Goal: Task Accomplishment & Management: Complete application form

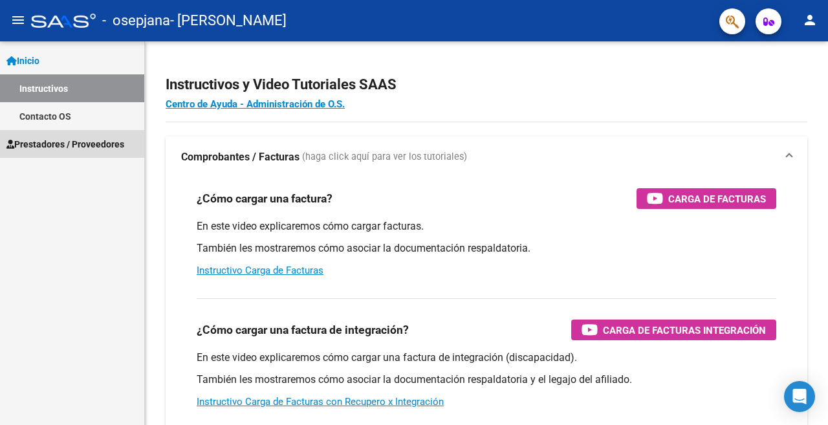
click at [67, 144] on span "Prestadores / Proveedores" at bounding box center [65, 144] width 118 height 14
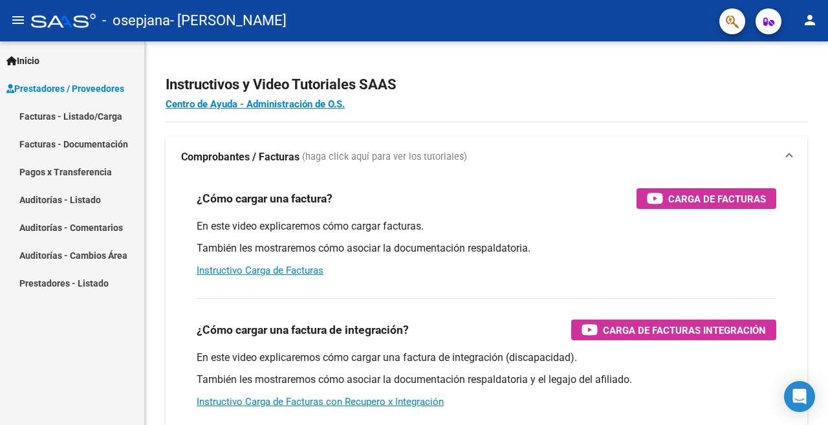
click at [72, 115] on link "Facturas - Listado/Carga" at bounding box center [72, 116] width 144 height 28
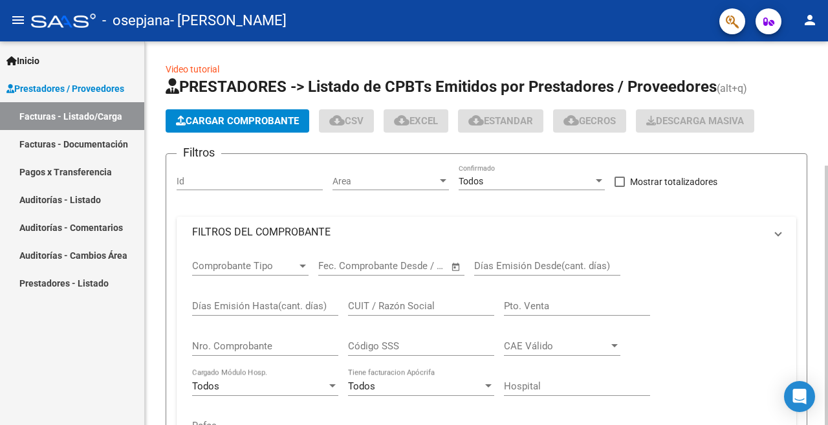
click at [252, 118] on span "Cargar Comprobante" at bounding box center [237, 121] width 123 height 12
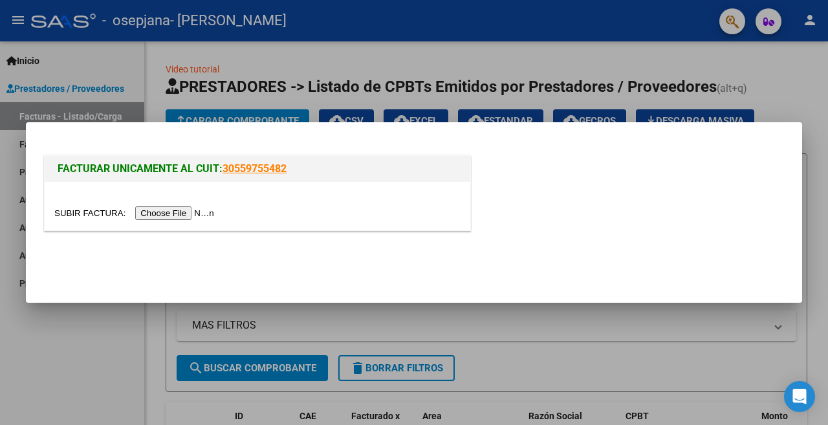
click at [173, 213] on input "file" at bounding box center [136, 213] width 164 height 14
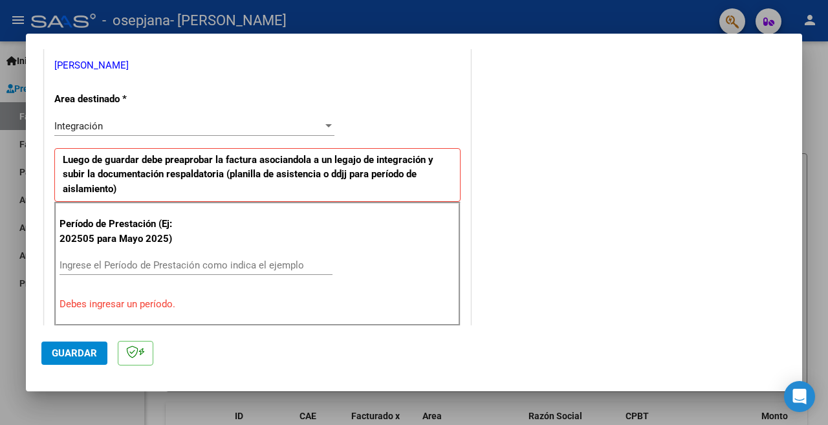
scroll to position [327, 0]
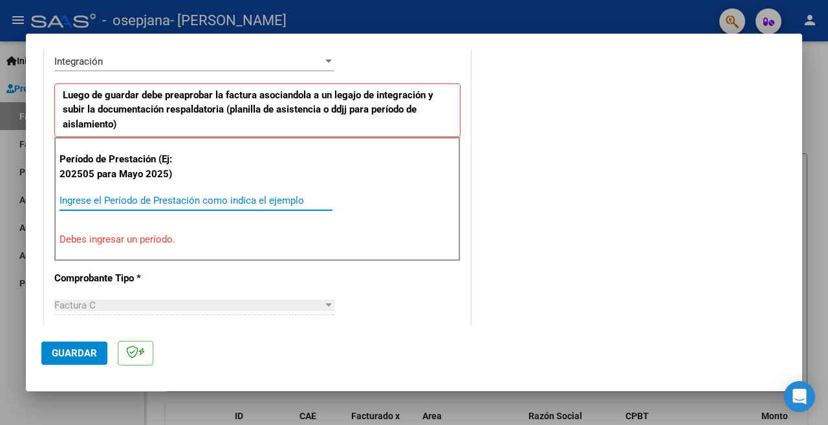
click at [102, 199] on input "Ingrese el Período de Prestación como indica el ejemplo" at bounding box center [195, 201] width 273 height 12
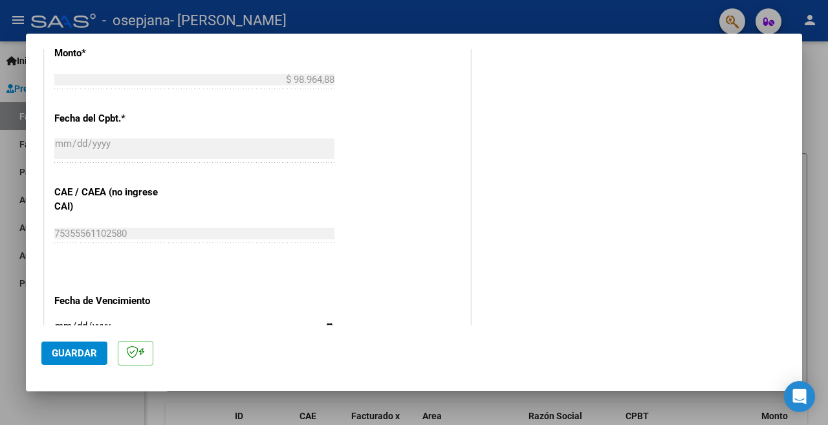
scroll to position [779, 0]
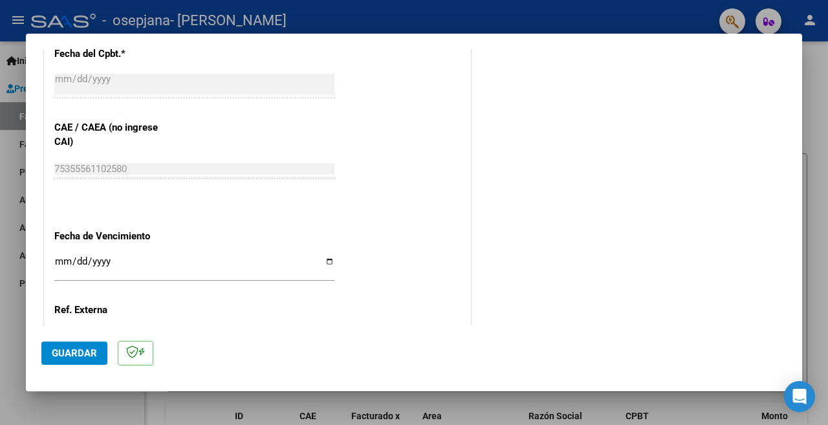
type input "202508"
click at [324, 256] on input "Ingresar la fecha" at bounding box center [194, 266] width 280 height 21
type input "[DATE]"
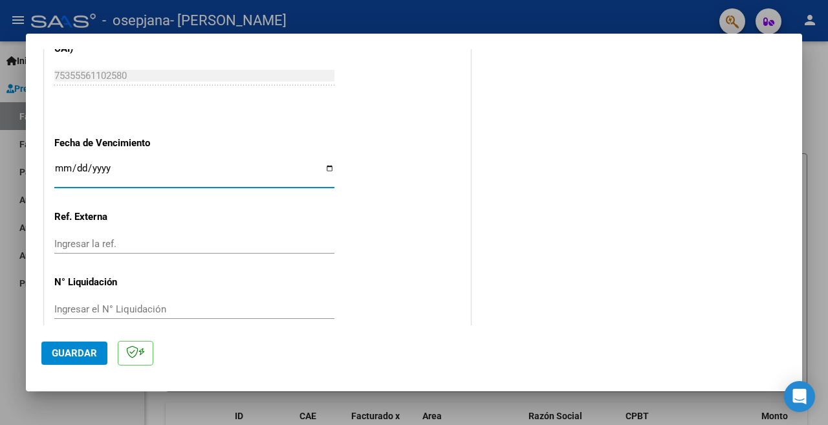
scroll to position [875, 0]
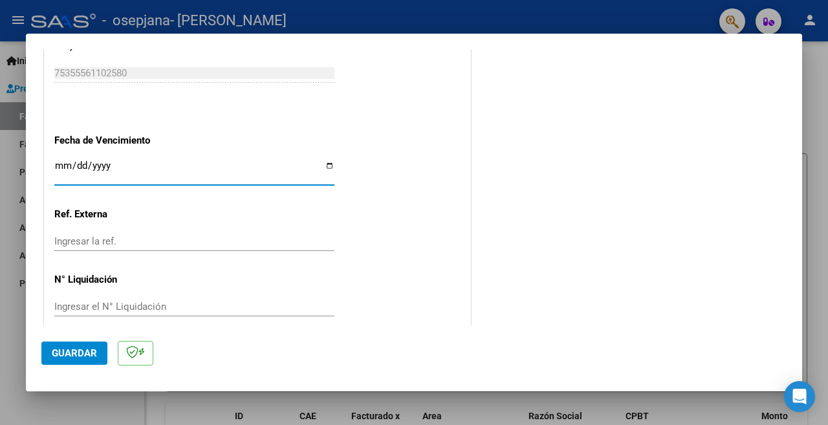
click at [76, 352] on span "Guardar" at bounding box center [74, 353] width 45 height 12
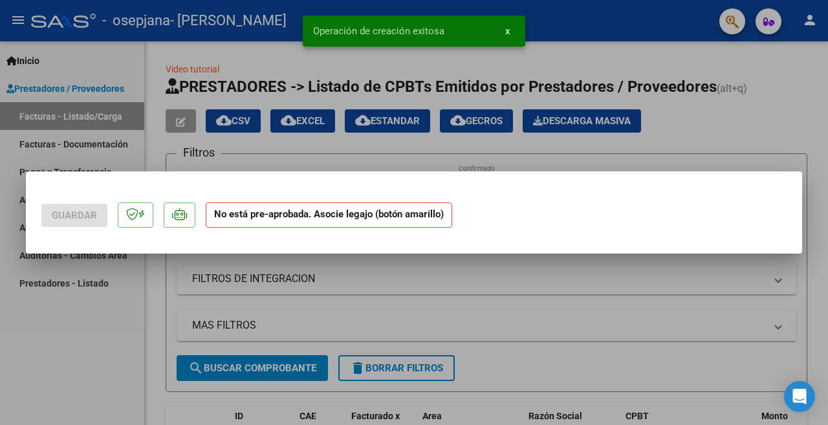
scroll to position [0, 0]
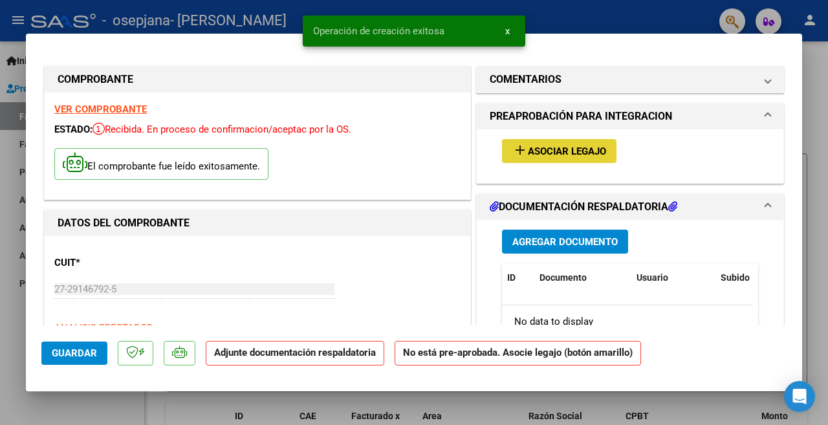
click at [548, 147] on span "Asociar Legajo" at bounding box center [567, 152] width 78 height 12
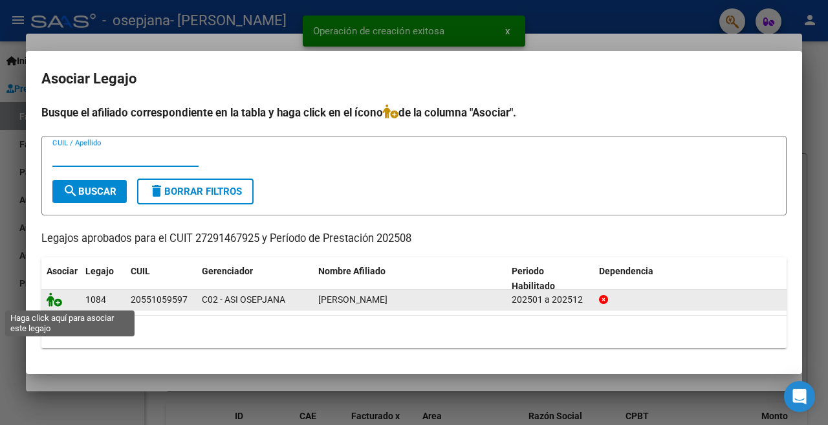
click at [50, 299] on icon at bounding box center [55, 299] width 16 height 14
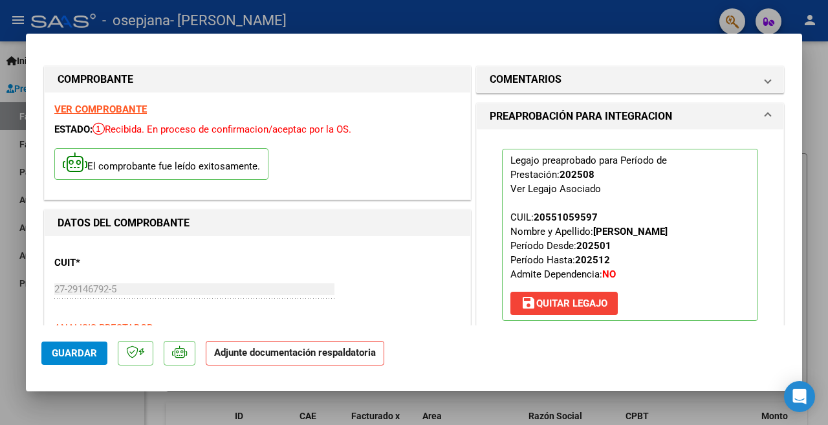
scroll to position [194, 0]
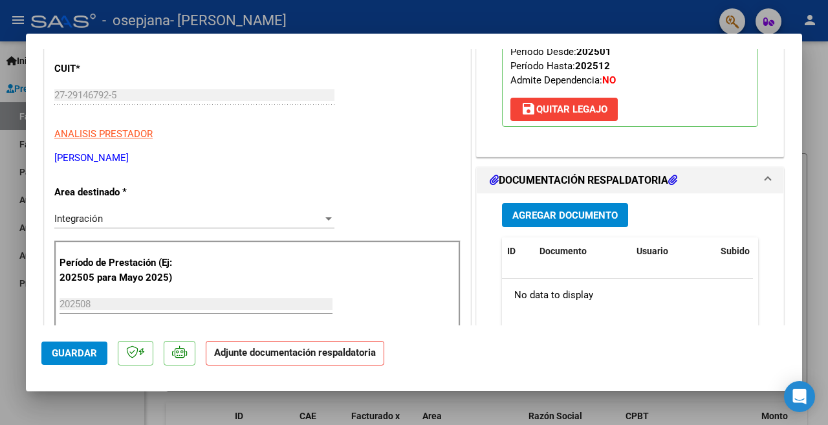
click at [550, 215] on span "Agregar Documento" at bounding box center [564, 216] width 105 height 12
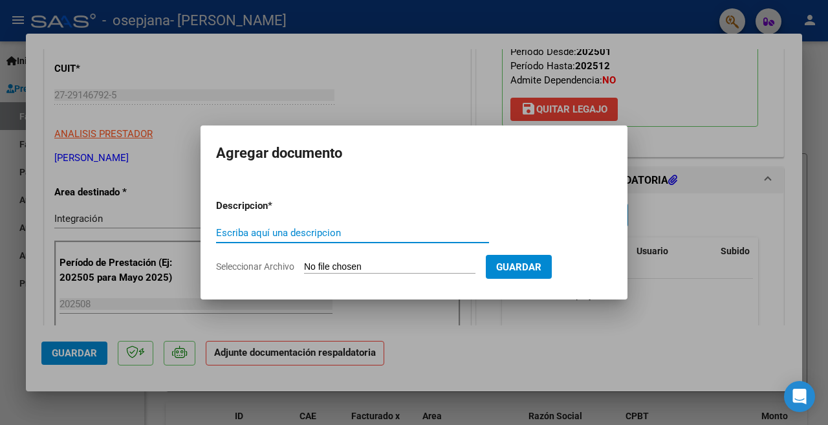
click at [335, 227] on input "Escriba aquí una descripcion" at bounding box center [352, 233] width 273 height 12
type input "PLANILLA DE ASISTENCIA"
click at [339, 265] on input "Seleccionar Archivo" at bounding box center [389, 267] width 171 height 12
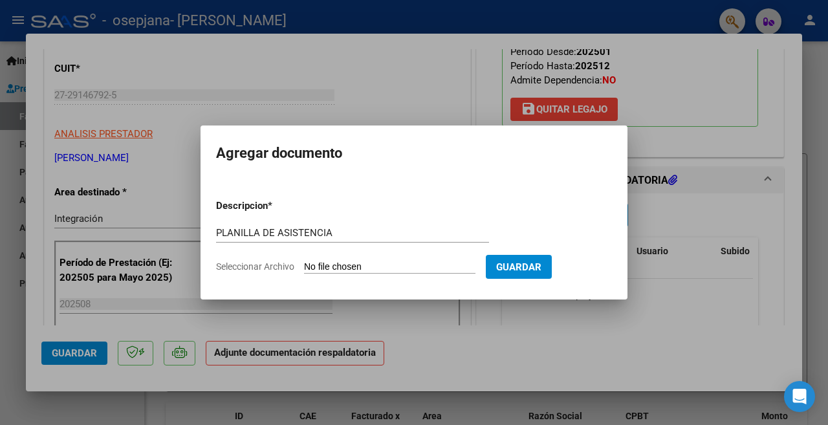
type input "C:\fakepath\PLANILLA DE ASISTENCIA OSORES PSICOLOGIA AGOSTO 2025.pdf"
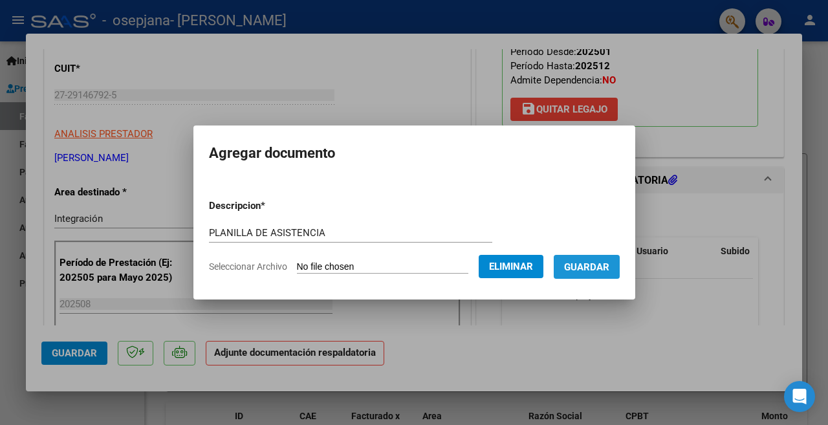
click at [586, 267] on span "Guardar" at bounding box center [586, 267] width 45 height 12
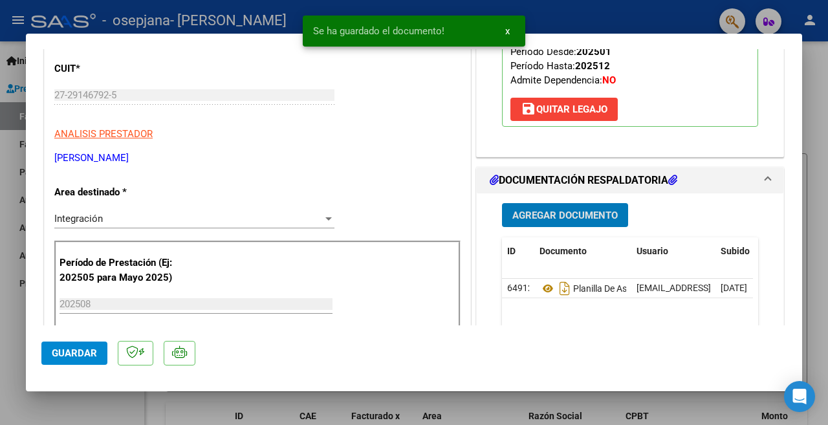
click at [552, 216] on span "Agregar Documento" at bounding box center [564, 216] width 105 height 12
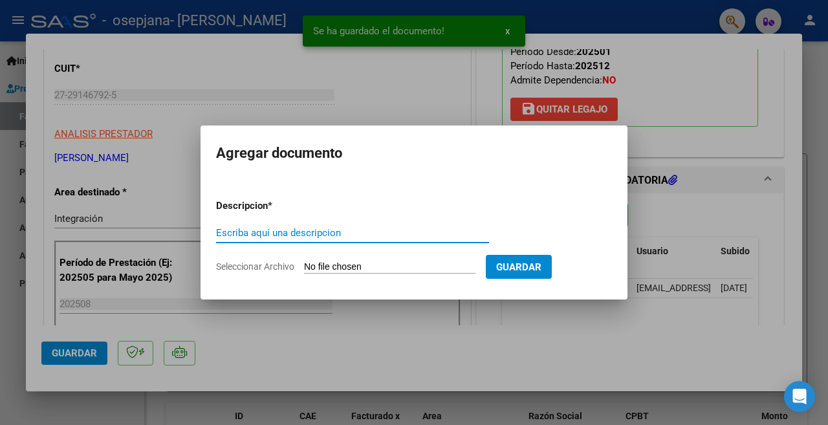
click at [307, 234] on input "Escriba aquí una descripcion" at bounding box center [352, 233] width 273 height 12
type input "VALIDEZ DE CAE"
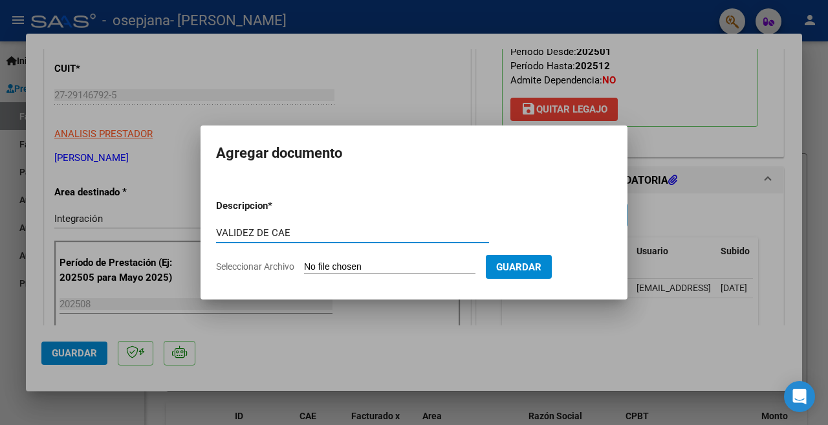
click at [343, 266] on input "Seleccionar Archivo" at bounding box center [389, 267] width 171 height 12
type input "C:\fakepath\VALIDEZ DE CAE OSORES PSICOLOGIA AGOSTO 2025 FACTURA NUMERO 281.pdf"
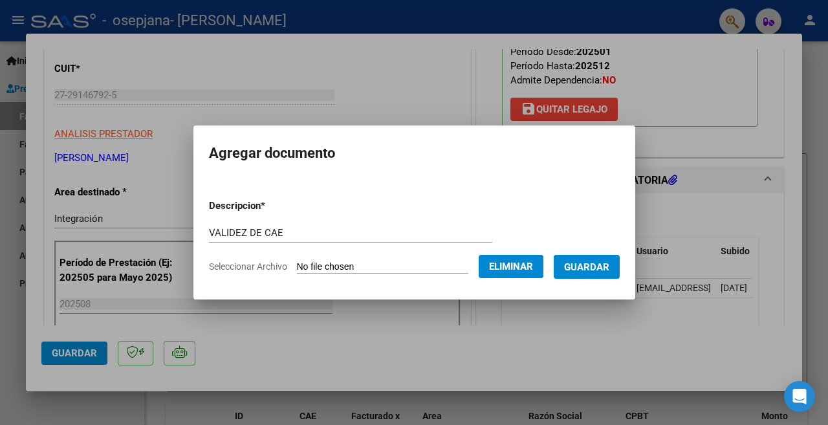
click at [591, 267] on span "Guardar" at bounding box center [586, 267] width 45 height 12
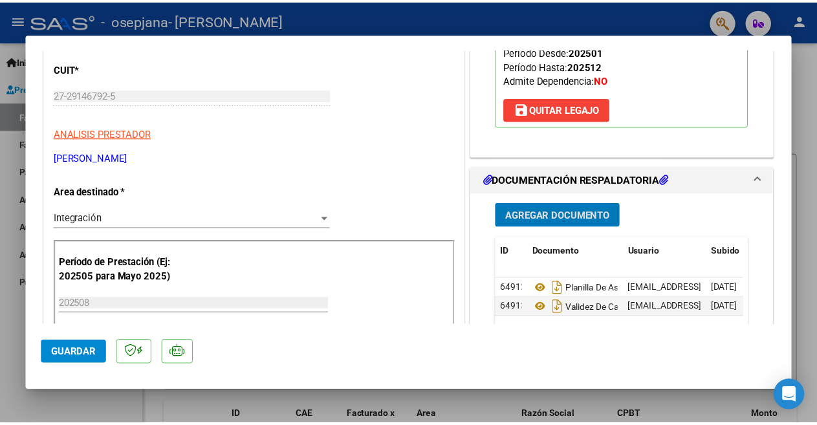
scroll to position [259, 0]
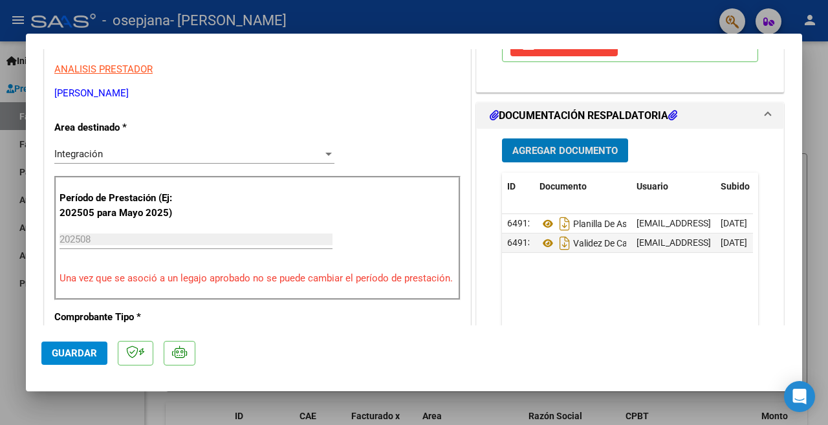
click at [78, 351] on span "Guardar" at bounding box center [74, 353] width 45 height 12
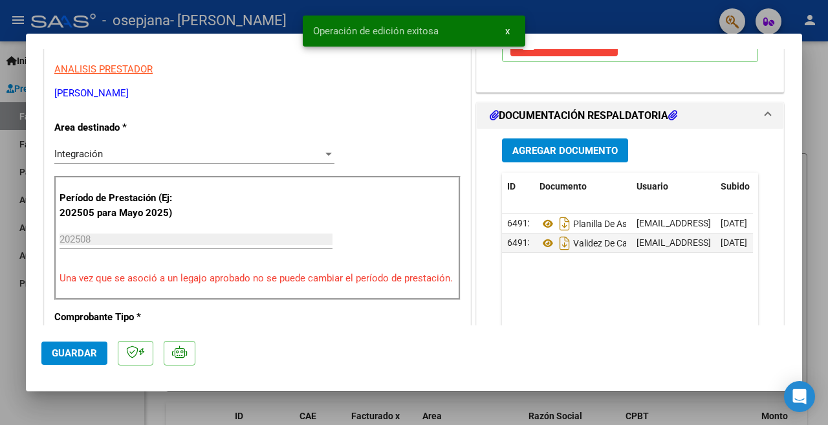
drag, startPoint x: 6, startPoint y: 310, endPoint x: 371, endPoint y: 153, distance: 397.4
click at [7, 310] on div at bounding box center [414, 212] width 828 height 425
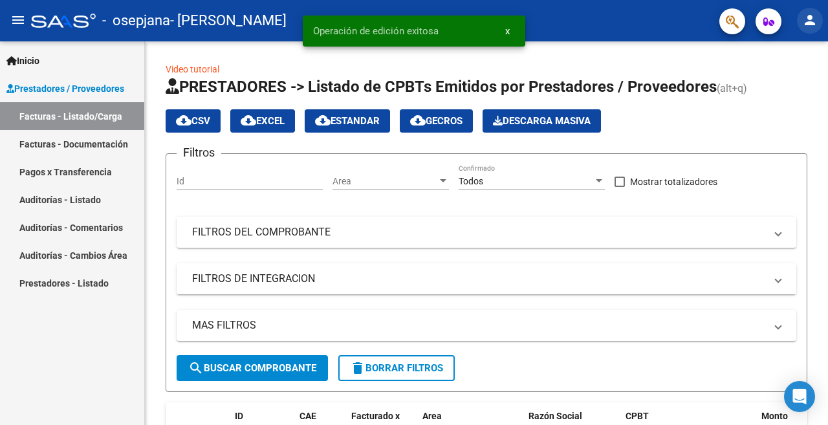
click at [804, 21] on mat-icon "person" at bounding box center [810, 20] width 16 height 16
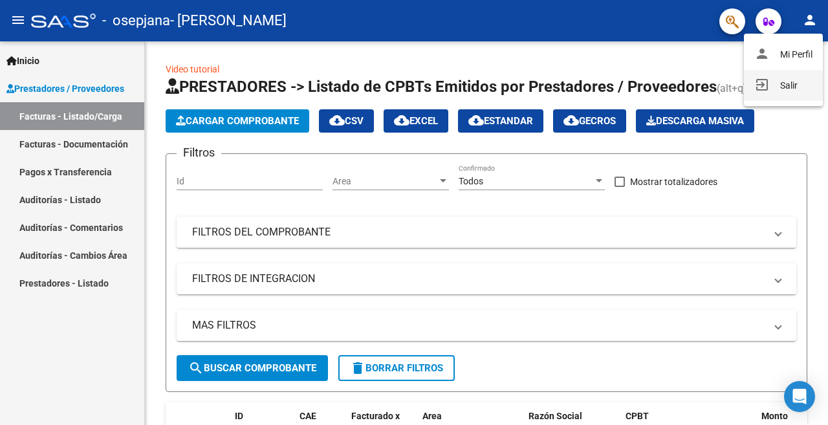
click at [784, 85] on button "exit_to_app Salir" at bounding box center [783, 85] width 79 height 31
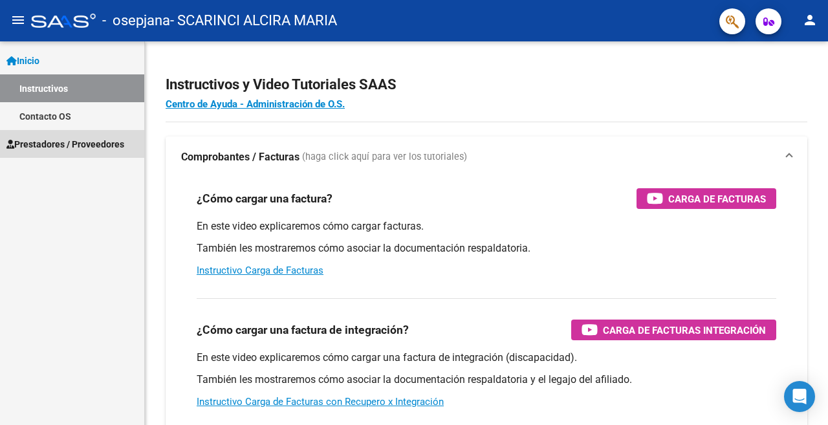
click at [62, 141] on span "Prestadores / Proveedores" at bounding box center [65, 144] width 118 height 14
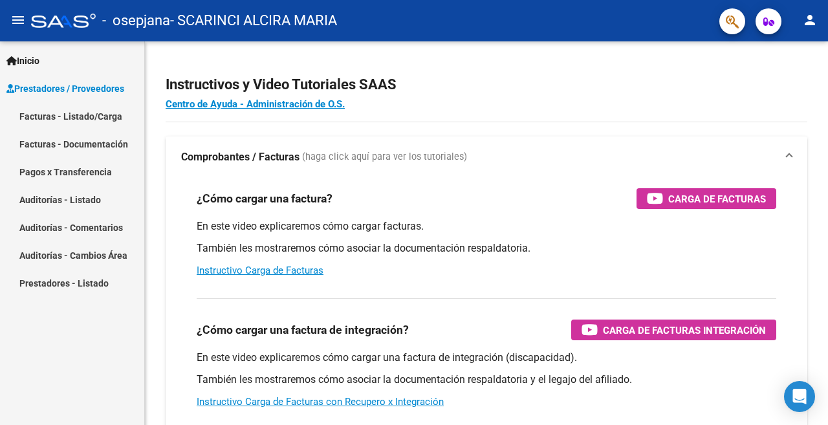
click at [67, 113] on link "Facturas - Listado/Carga" at bounding box center [72, 116] width 144 height 28
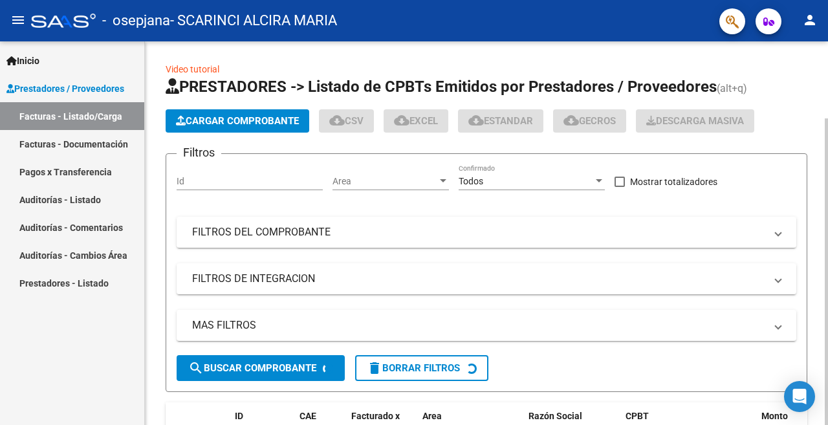
click at [242, 120] on span "Cargar Comprobante" at bounding box center [237, 121] width 123 height 12
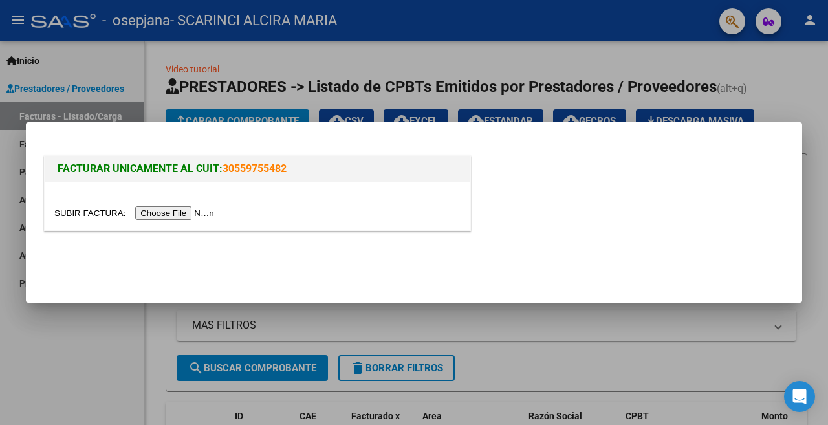
click at [182, 213] on input "file" at bounding box center [136, 213] width 164 height 14
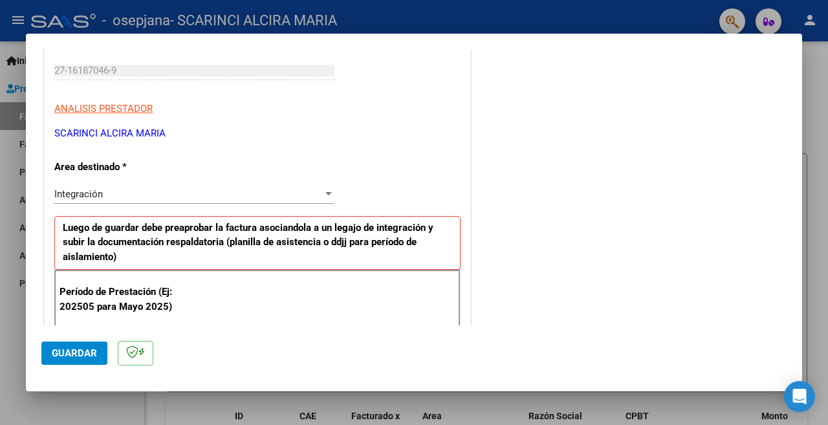
scroll to position [259, 0]
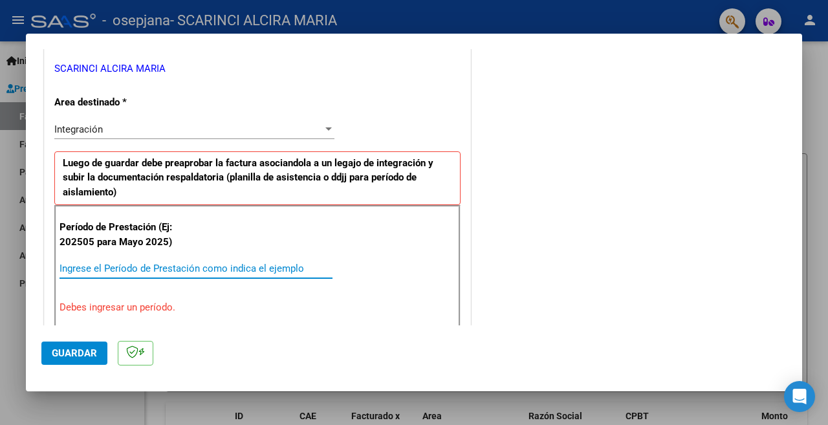
click at [100, 269] on input "Ingrese el Período de Prestación como indica el ejemplo" at bounding box center [195, 269] width 273 height 12
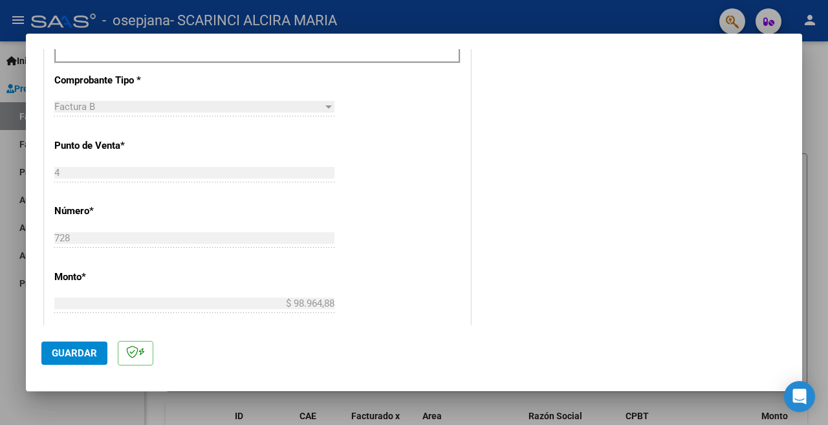
scroll to position [517, 0]
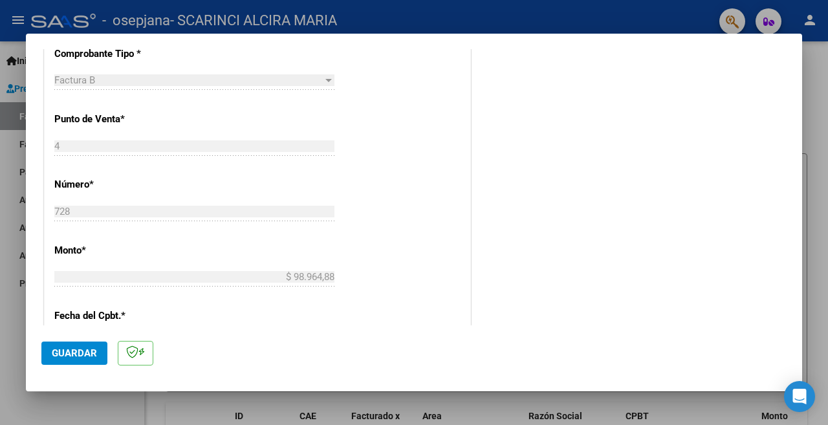
type input "202508"
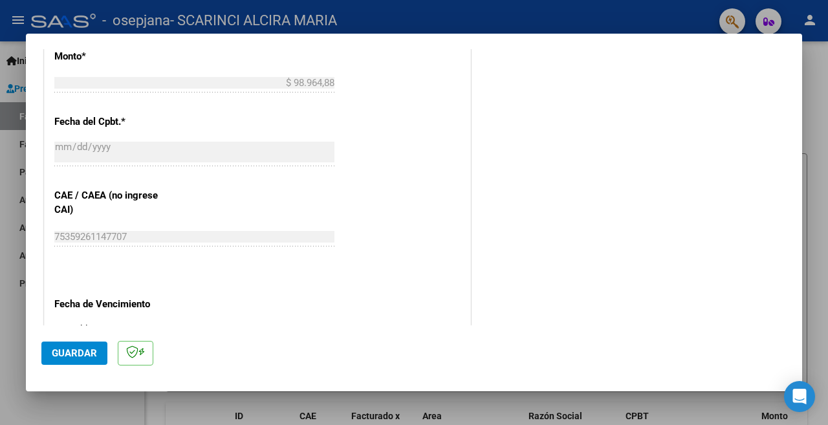
scroll to position [776, 0]
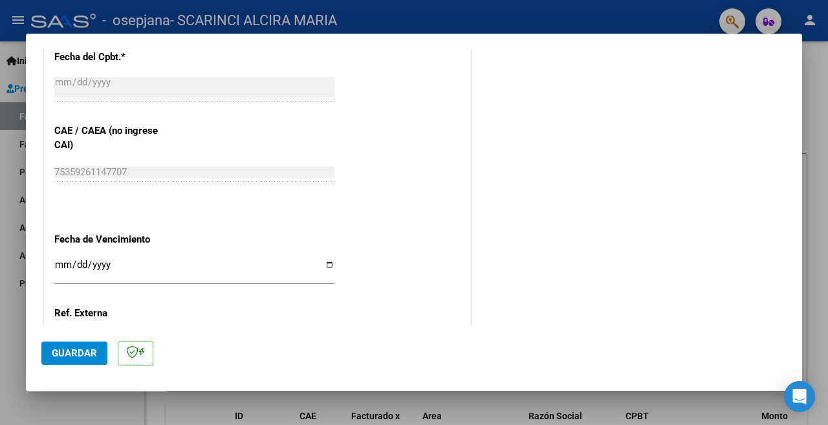
click at [325, 259] on input "Ingresar la fecha" at bounding box center [194, 269] width 280 height 21
type input "[DATE]"
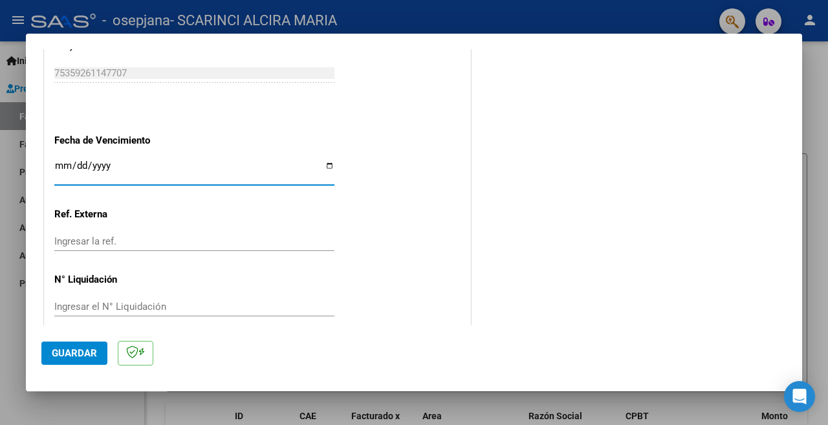
click at [74, 349] on span "Guardar" at bounding box center [74, 353] width 45 height 12
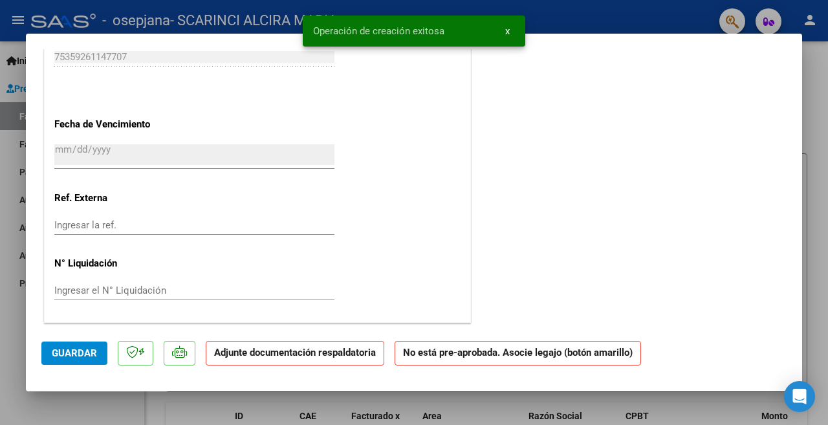
scroll to position [0, 0]
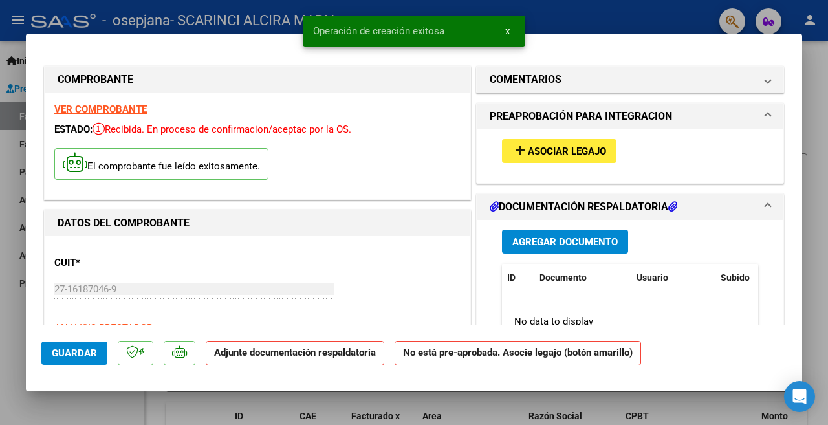
click at [539, 149] on span "Asociar Legajo" at bounding box center [567, 152] width 78 height 12
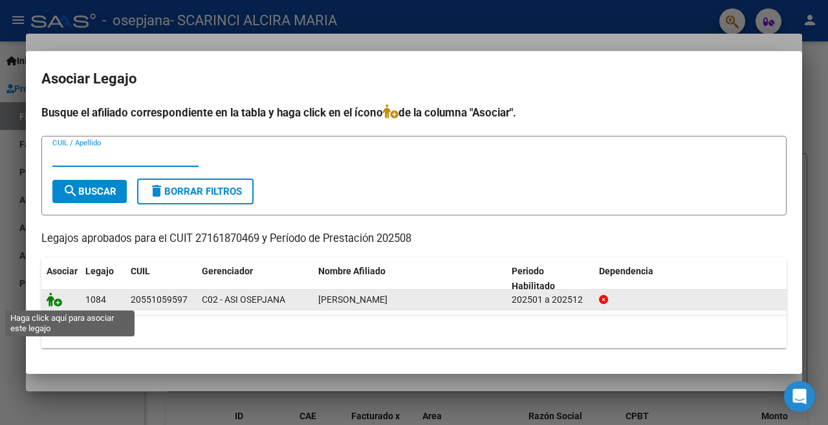
click at [52, 299] on icon at bounding box center [55, 299] width 16 height 14
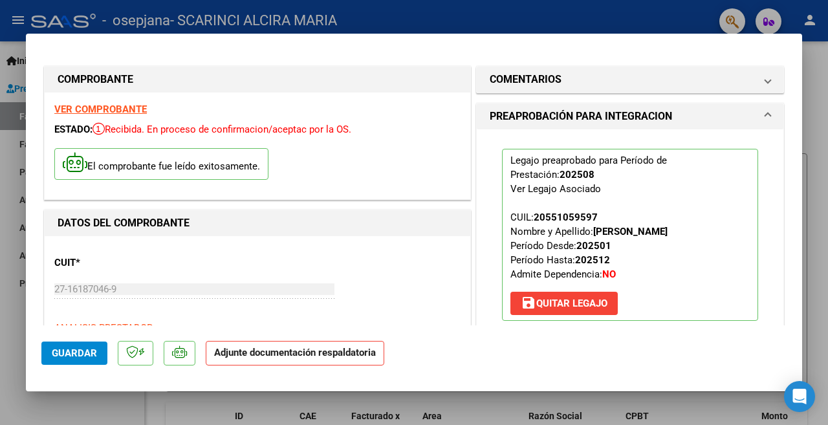
scroll to position [129, 0]
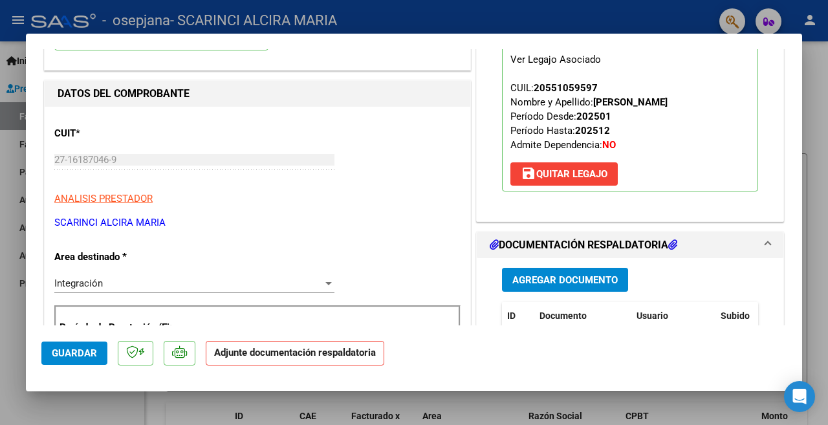
click at [560, 283] on span "Agregar Documento" at bounding box center [564, 280] width 105 height 12
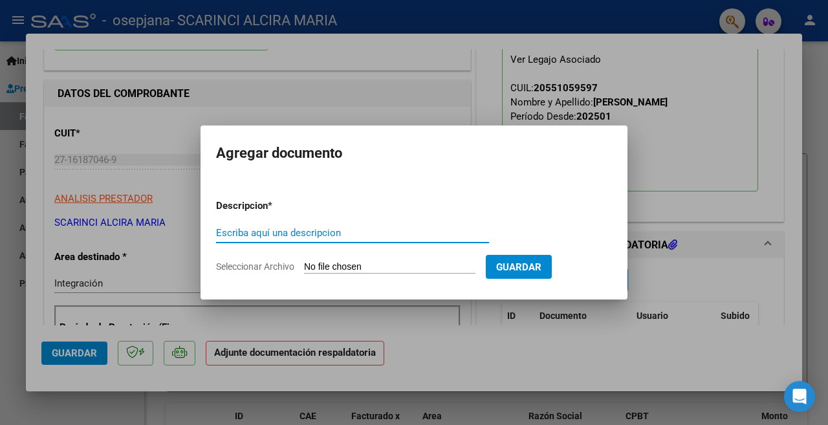
click at [320, 235] on input "Escriba aquí una descripcion" at bounding box center [352, 233] width 273 height 12
type input "PLANILLA DE ASISTENCIA"
click at [344, 267] on input "Seleccionar Archivo" at bounding box center [389, 267] width 171 height 12
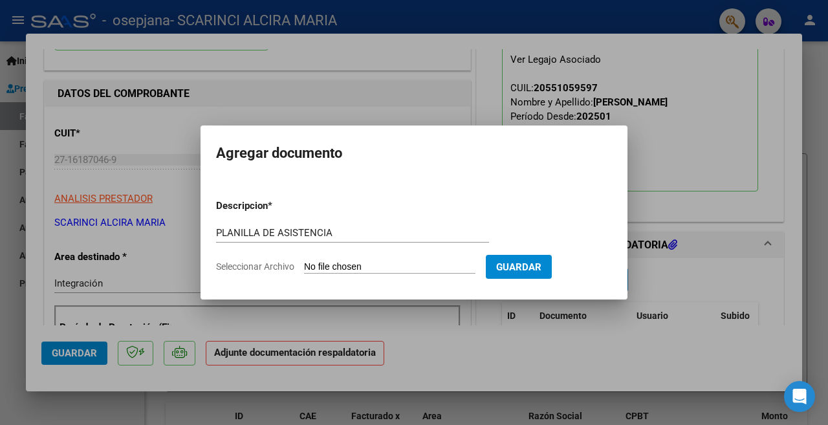
type input "C:\fakepath\PLANILLA DE ASISTENCIA OSORES PSICOPEDAGOGIA AGOSTO 2025.pdf"
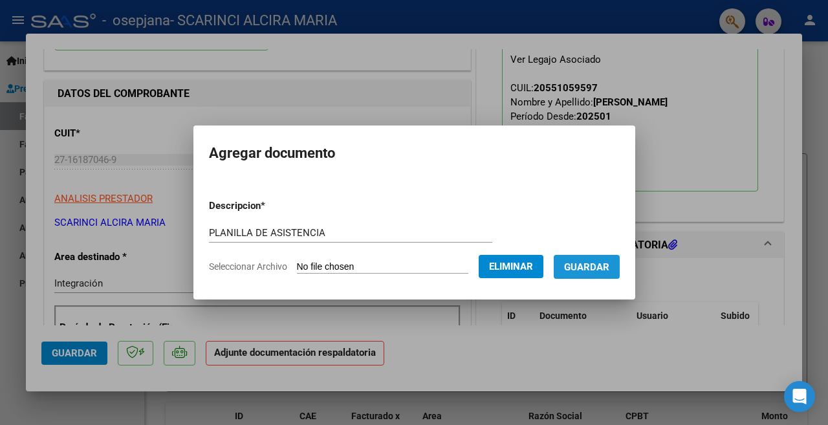
click at [596, 263] on span "Guardar" at bounding box center [586, 267] width 45 height 12
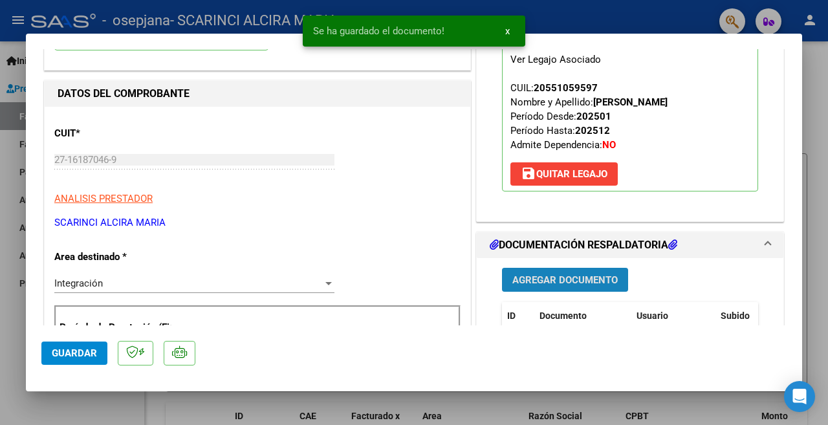
click at [563, 280] on span "Agregar Documento" at bounding box center [564, 280] width 105 height 12
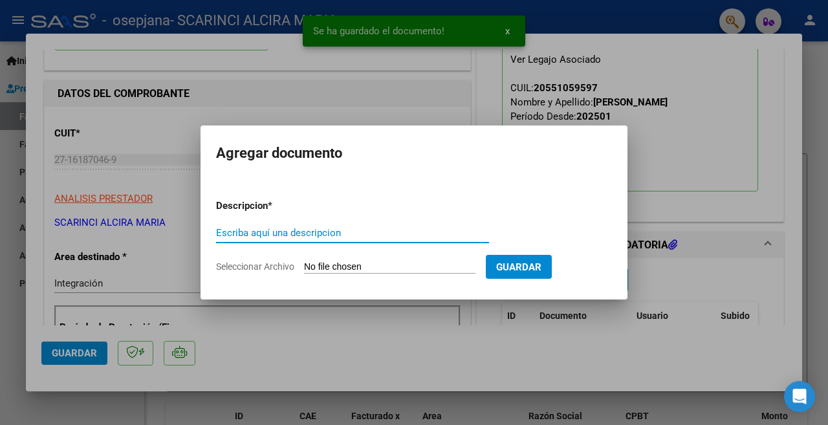
click at [332, 235] on input "Escriba aquí una descripcion" at bounding box center [352, 233] width 273 height 12
type input "VALIDEZ DE CAE"
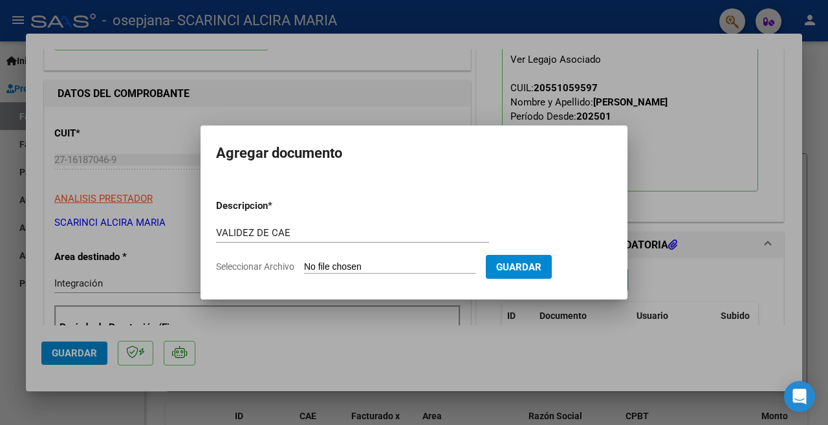
click at [366, 265] on input "Seleccionar Archivo" at bounding box center [389, 267] width 171 height 12
type input "C:\fakepath\VALIDEZ DE CAE OSORES PSICOPEDAGOGIA AGOSTO 2025 FACTURA NUMERO 728…"
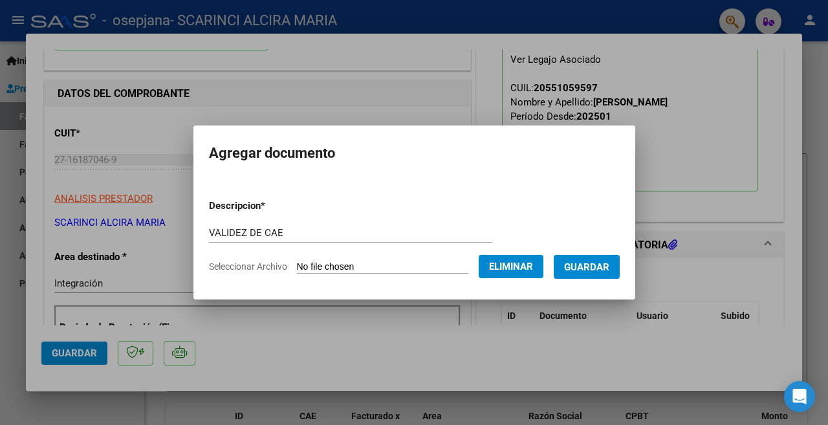
click at [584, 270] on span "Guardar" at bounding box center [586, 267] width 45 height 12
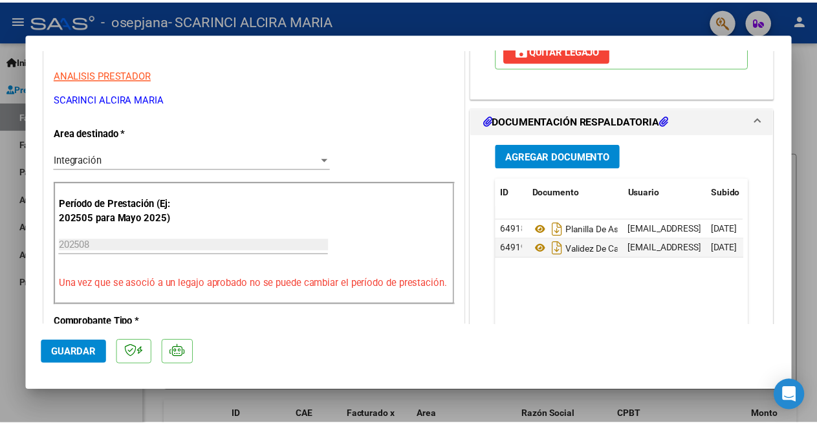
scroll to position [259, 0]
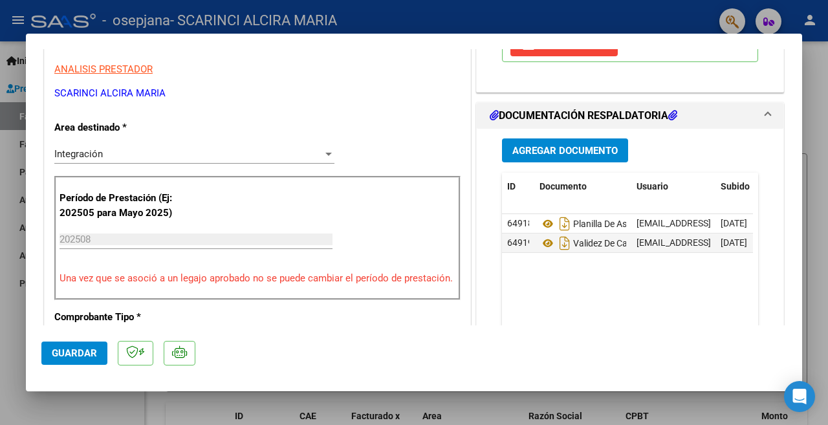
click at [59, 351] on span "Guardar" at bounding box center [74, 353] width 45 height 12
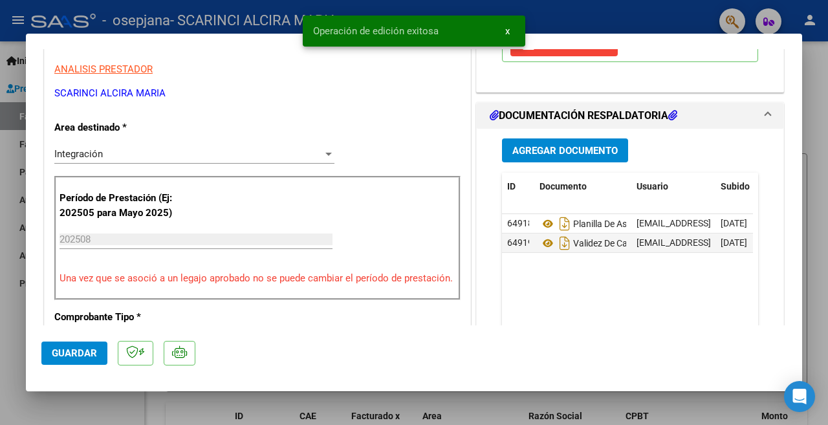
click at [14, 306] on div at bounding box center [414, 212] width 828 height 425
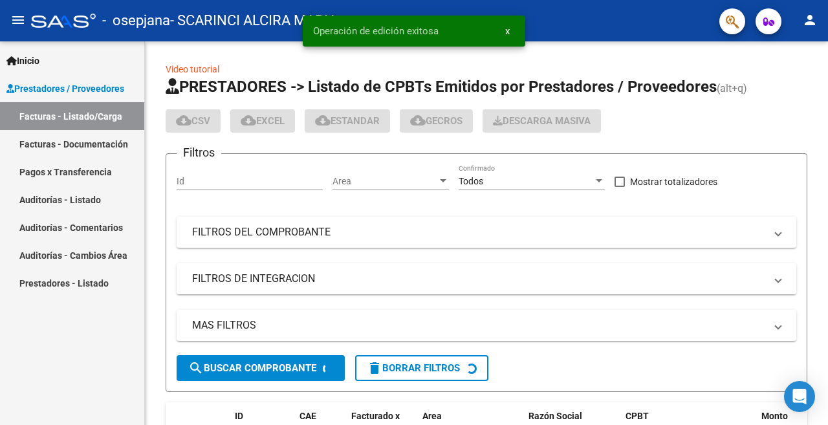
click at [810, 22] on mat-icon "person" at bounding box center [810, 20] width 16 height 16
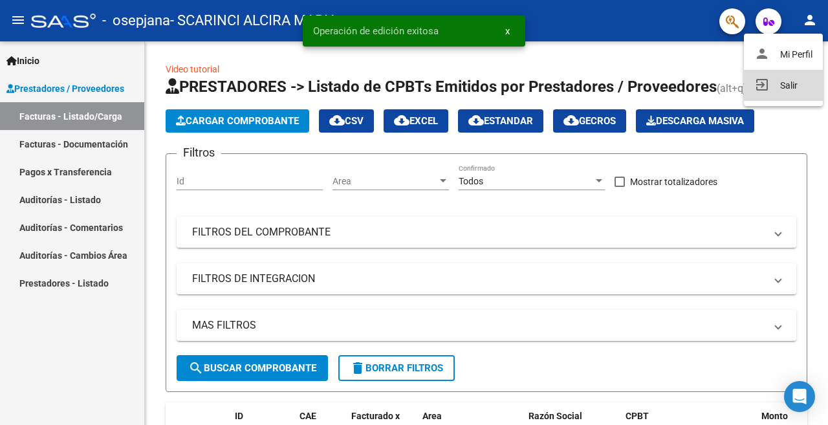
click at [788, 87] on button "exit_to_app Salir" at bounding box center [783, 85] width 79 height 31
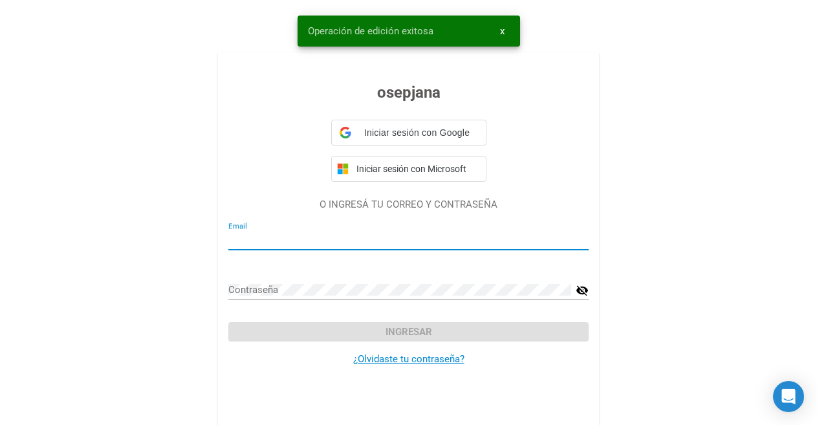
type input "alci62@hotmail.com"
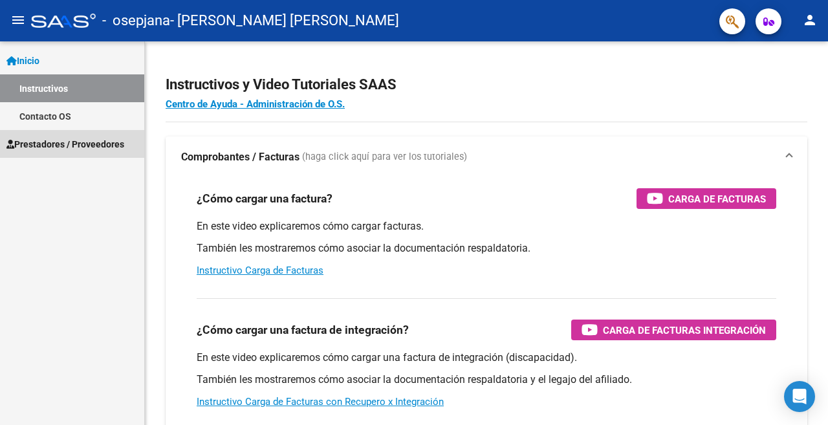
click at [54, 145] on span "Prestadores / Proveedores" at bounding box center [65, 144] width 118 height 14
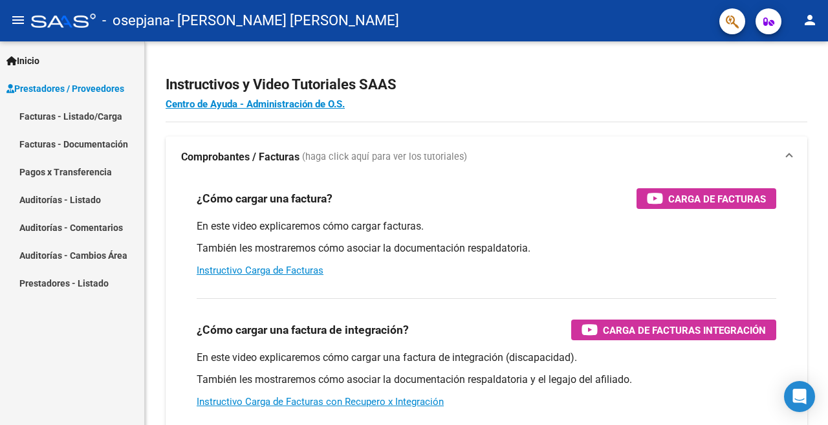
click at [61, 114] on link "Facturas - Listado/Carga" at bounding box center [72, 116] width 144 height 28
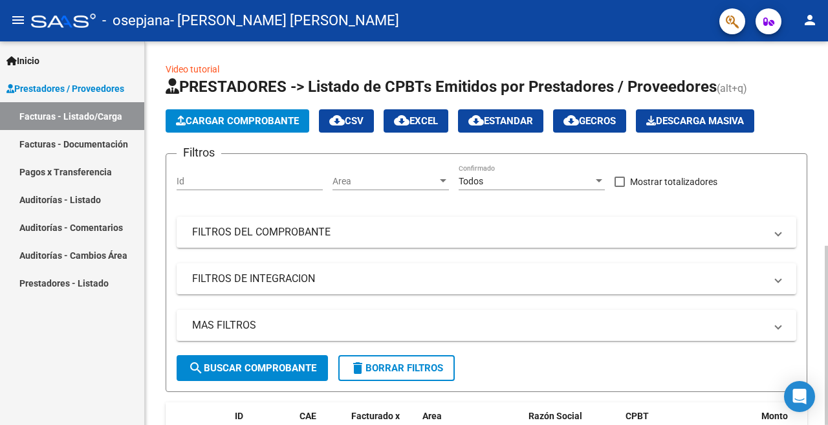
click at [241, 120] on span "Cargar Comprobante" at bounding box center [237, 121] width 123 height 12
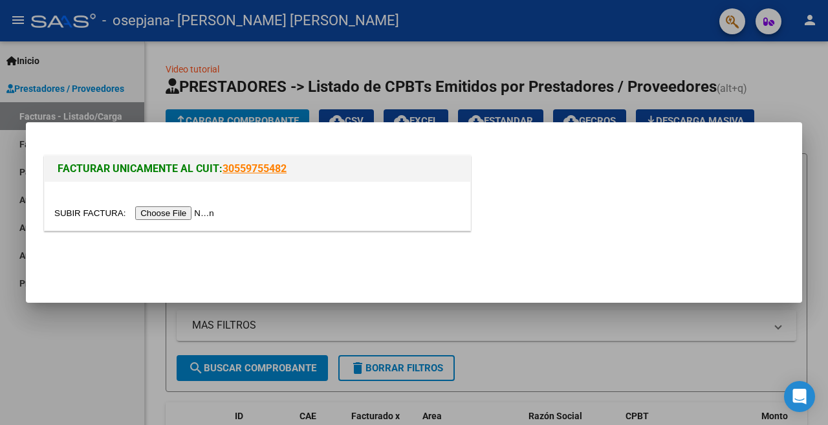
click at [191, 213] on input "file" at bounding box center [136, 213] width 164 height 14
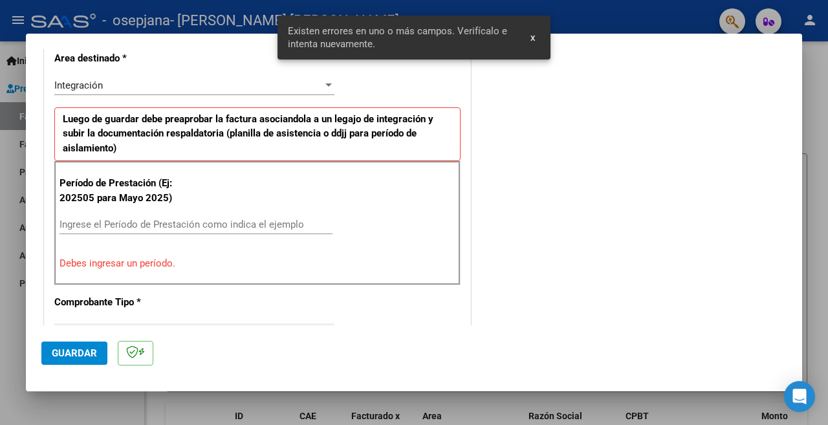
scroll to position [367, 0]
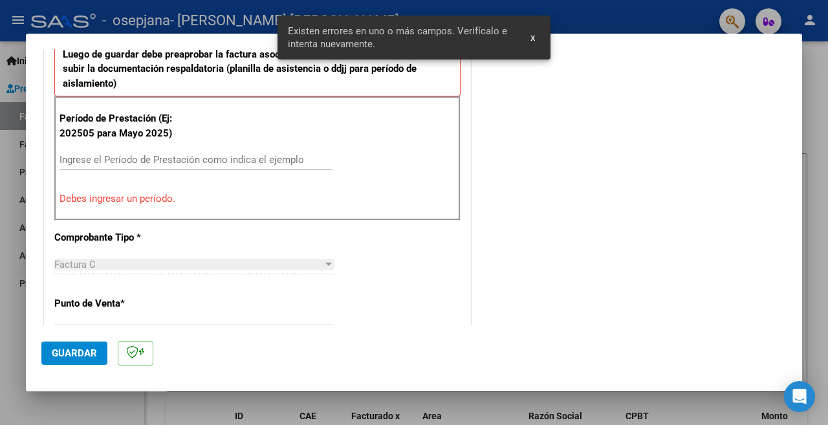
click at [156, 162] on input "Ingrese el Período de Prestación como indica el ejemplo" at bounding box center [195, 160] width 273 height 12
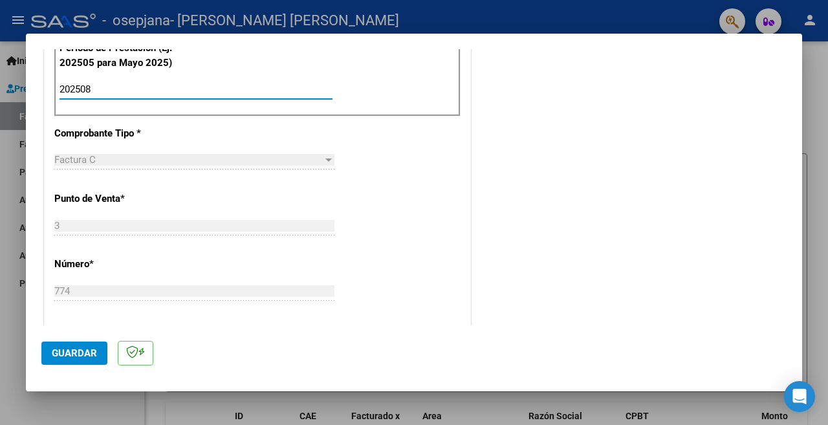
scroll to position [497, 0]
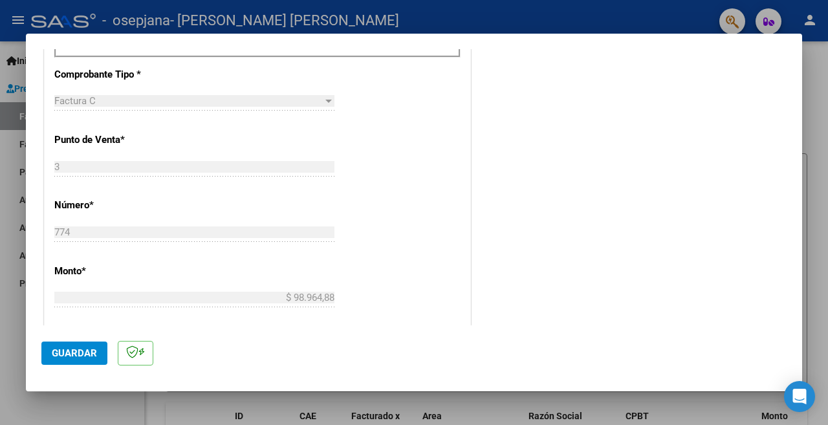
type input "202508"
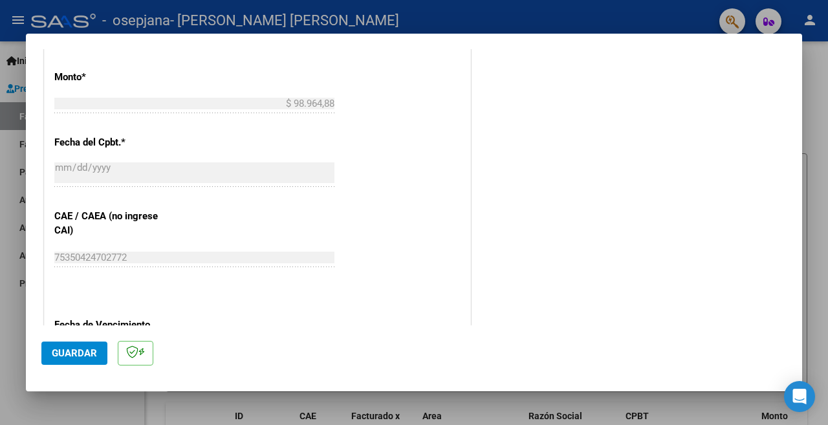
scroll to position [755, 0]
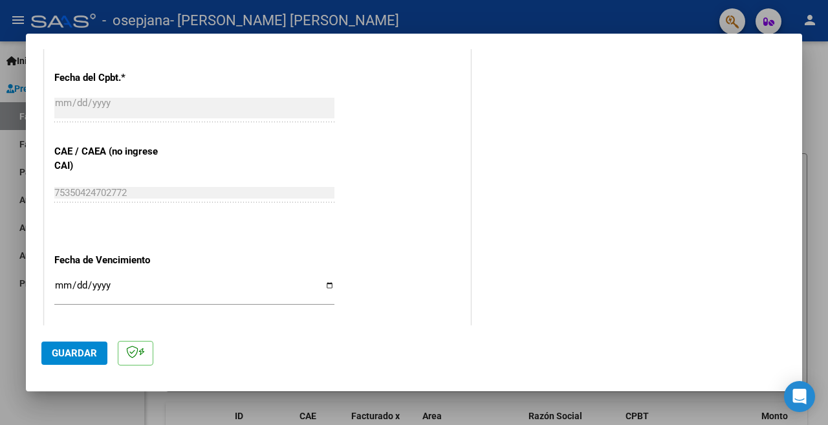
click at [327, 280] on input "Ingresar la fecha" at bounding box center [194, 290] width 280 height 21
type input "[DATE]"
click at [71, 349] on span "Guardar" at bounding box center [74, 353] width 45 height 12
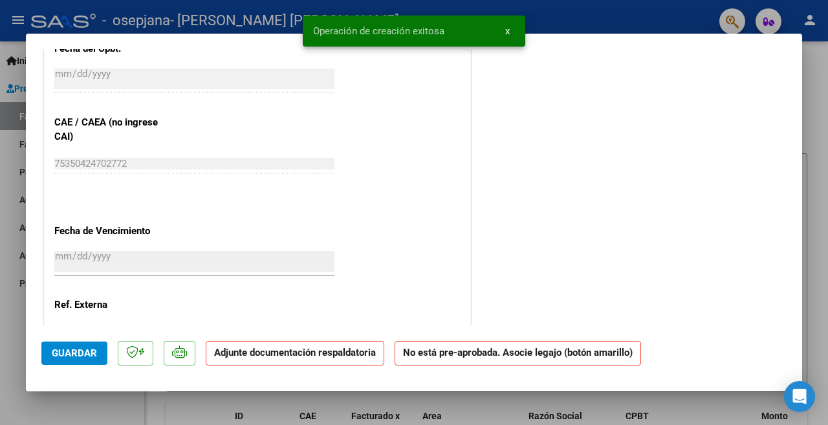
scroll to position [0, 0]
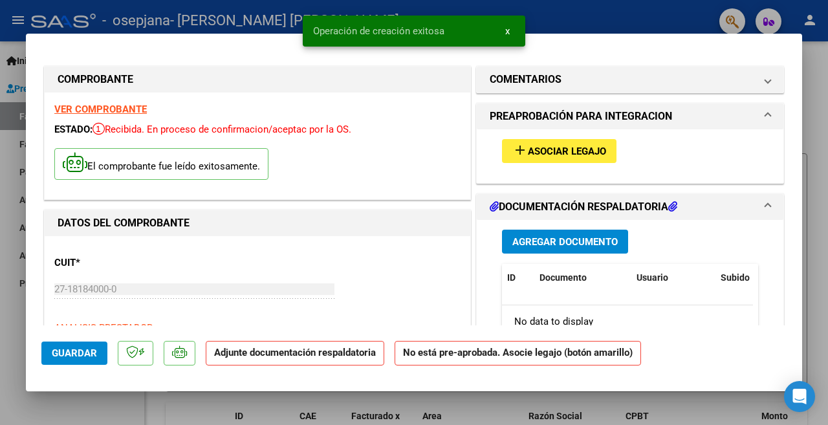
click at [555, 149] on span "Asociar Legajo" at bounding box center [567, 152] width 78 height 12
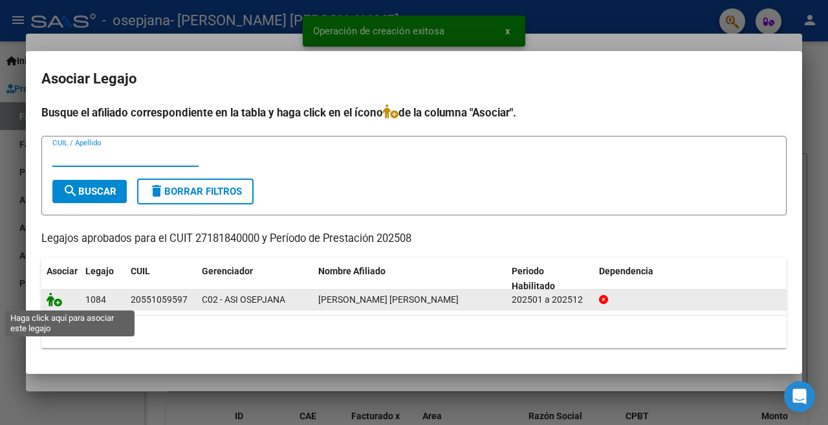
click at [54, 297] on icon at bounding box center [55, 299] width 16 height 14
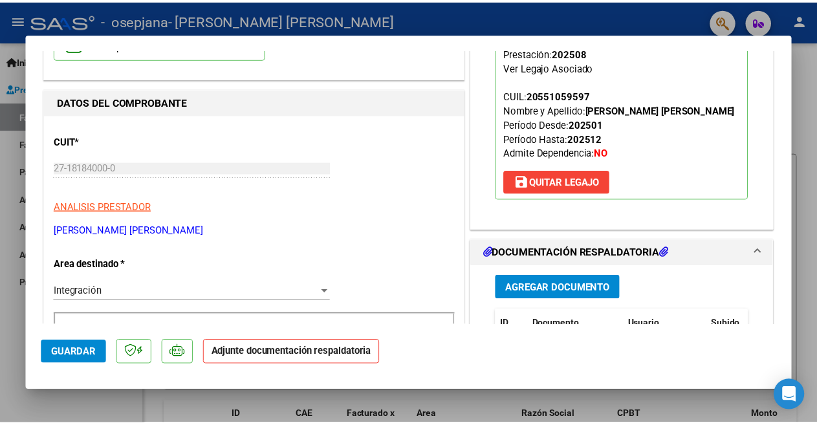
scroll to position [129, 0]
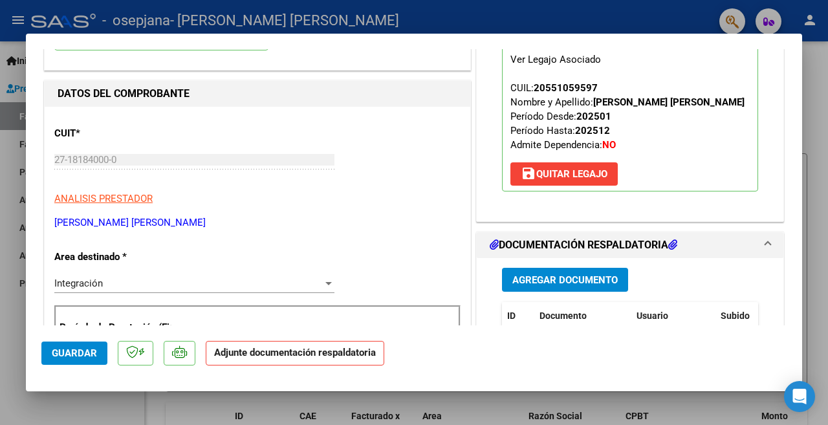
click at [554, 275] on span "Agregar Documento" at bounding box center [564, 280] width 105 height 12
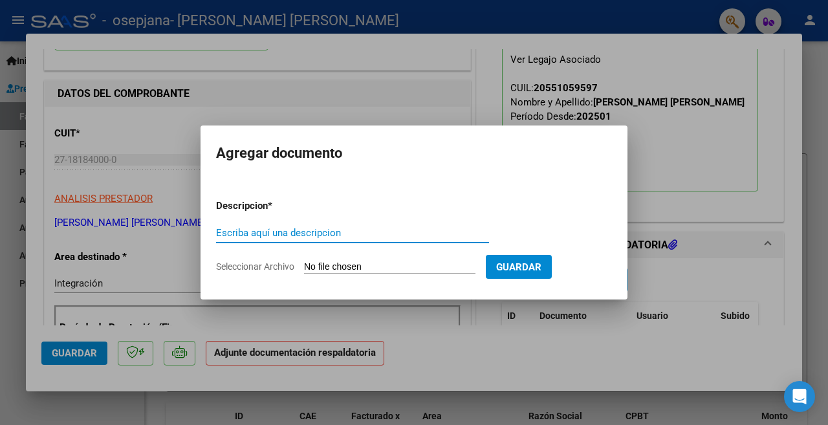
click at [336, 233] on input "Escriba aquí una descripcion" at bounding box center [352, 233] width 273 height 12
type input "PLANILLA DE ASISTENCIA"
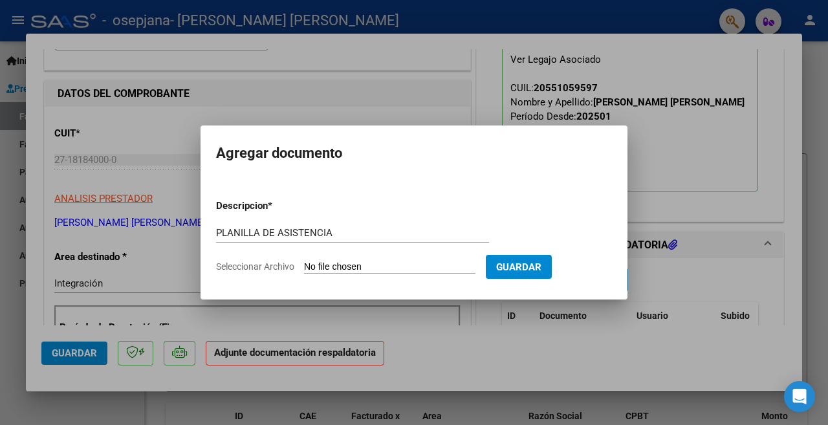
click at [335, 264] on input "Seleccionar Archivo" at bounding box center [389, 267] width 171 height 12
type input "C:\fakepath\PLANILLA DE ASISTENCIA OSORES TERAPIA OCUPACIONAL AGOSTO 2025.pdf"
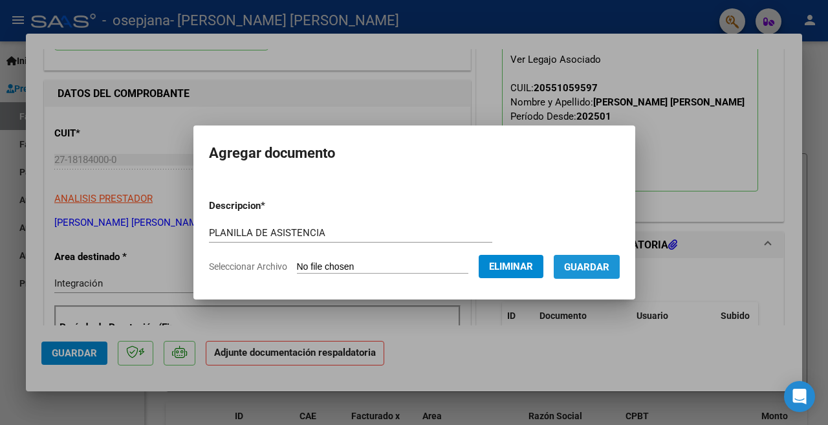
click at [581, 266] on span "Guardar" at bounding box center [586, 267] width 45 height 12
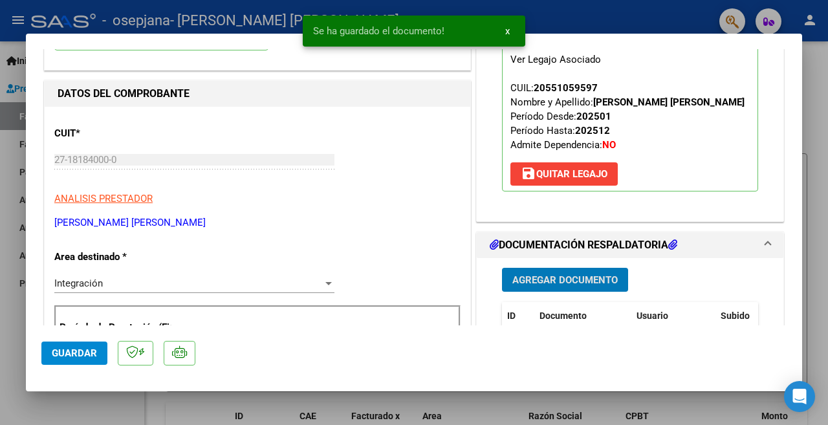
click at [543, 280] on span "Agregar Documento" at bounding box center [564, 280] width 105 height 12
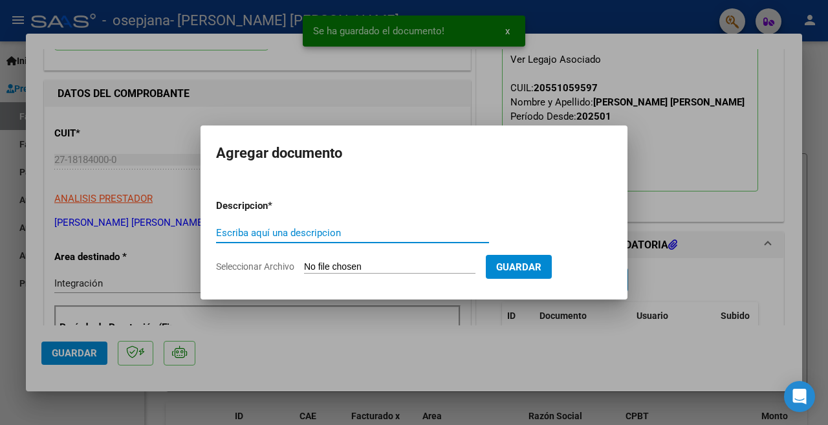
click at [330, 232] on input "Escriba aquí una descripcion" at bounding box center [352, 233] width 273 height 12
type input "VALIDEZ DE CAE"
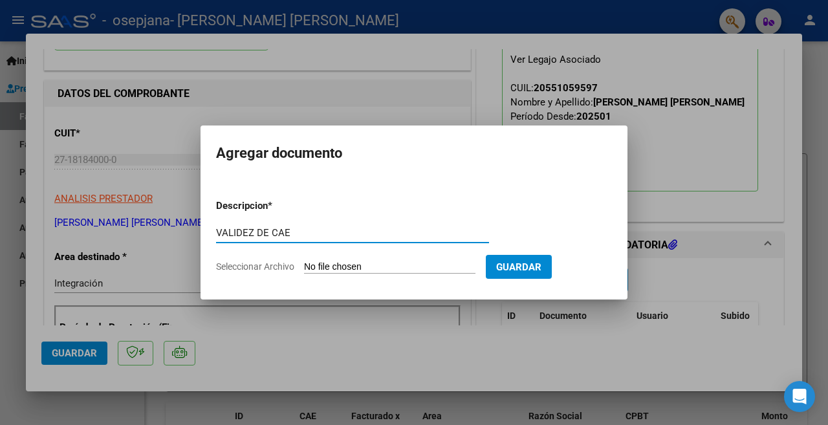
click at [358, 264] on input "Seleccionar Archivo" at bounding box center [389, 267] width 171 height 12
type input "C:\fakepath\VALIDEZ DE CAE OSORES TERAPIA OCUPACIONAL AGOSTO 2025 FACTURA NUMER…"
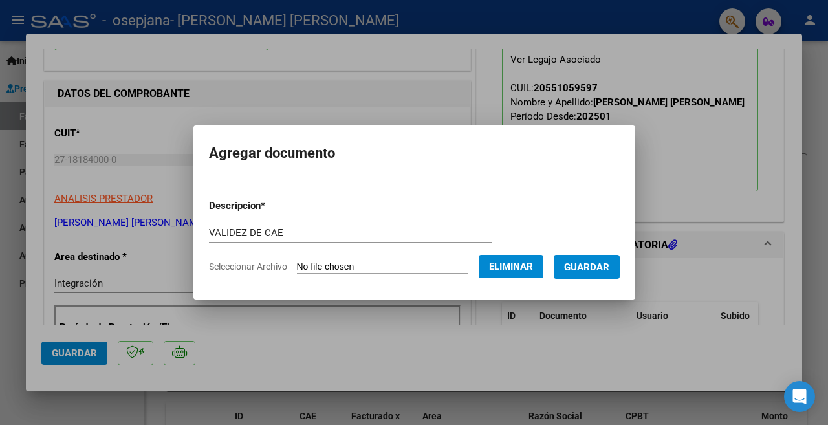
click at [574, 266] on span "Guardar" at bounding box center [586, 267] width 45 height 12
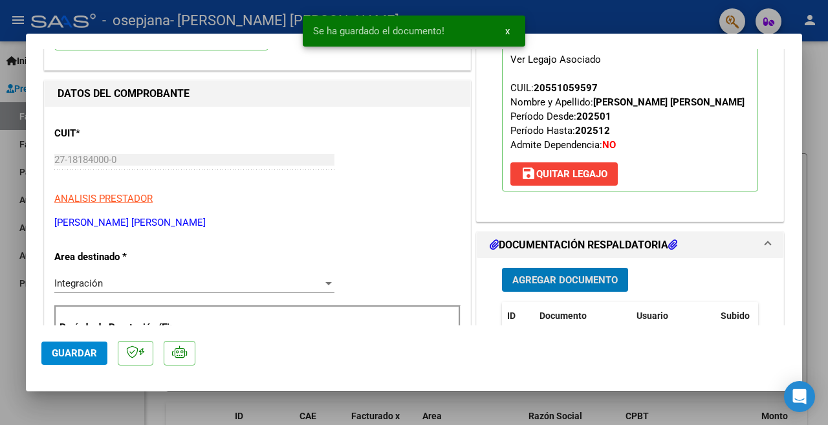
click at [78, 351] on span "Guardar" at bounding box center [74, 353] width 45 height 12
click at [11, 326] on div at bounding box center [414, 212] width 828 height 425
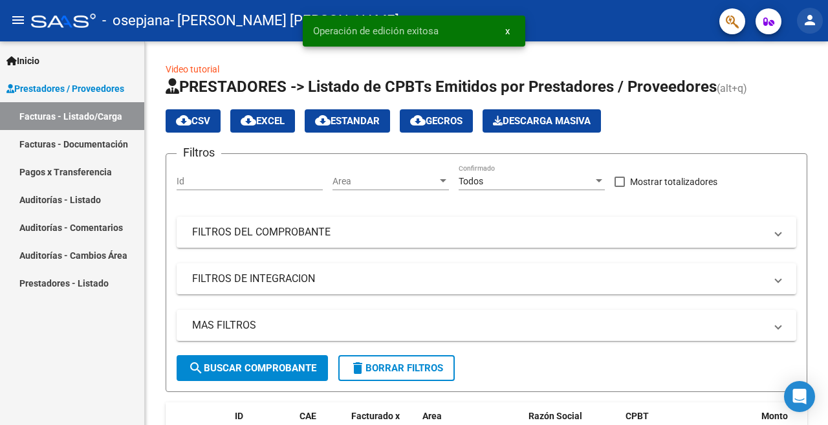
click at [805, 20] on mat-icon "person" at bounding box center [810, 20] width 16 height 16
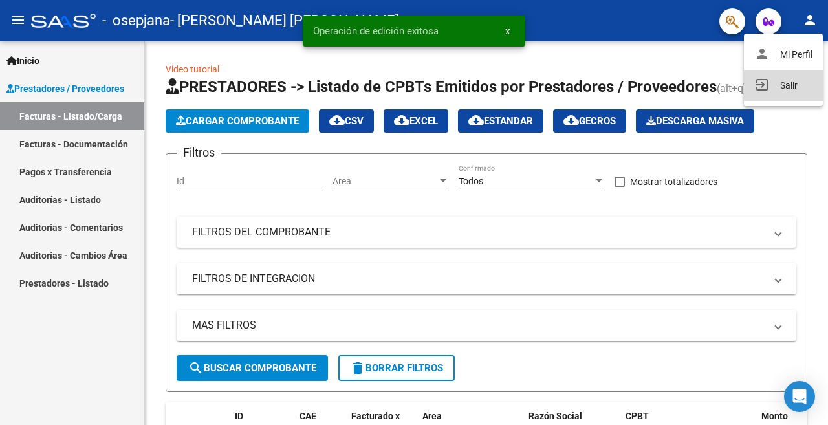
click at [784, 85] on button "exit_to_app Salir" at bounding box center [783, 85] width 79 height 31
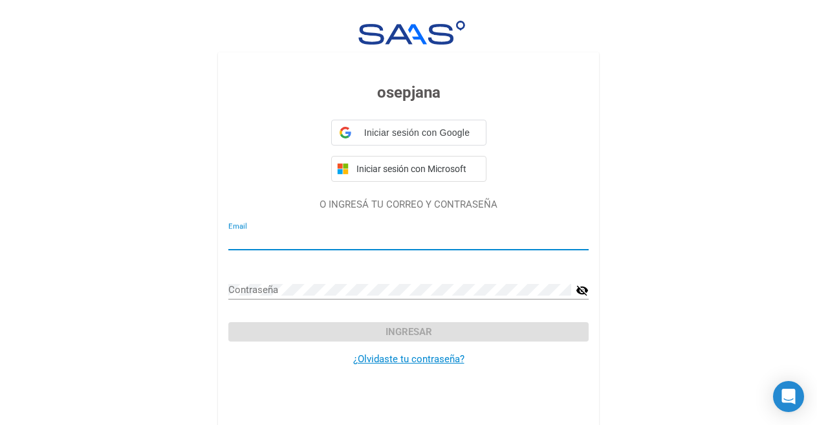
type input "[EMAIL_ADDRESS][DOMAIN_NAME]"
